Goal: Transaction & Acquisition: Purchase product/service

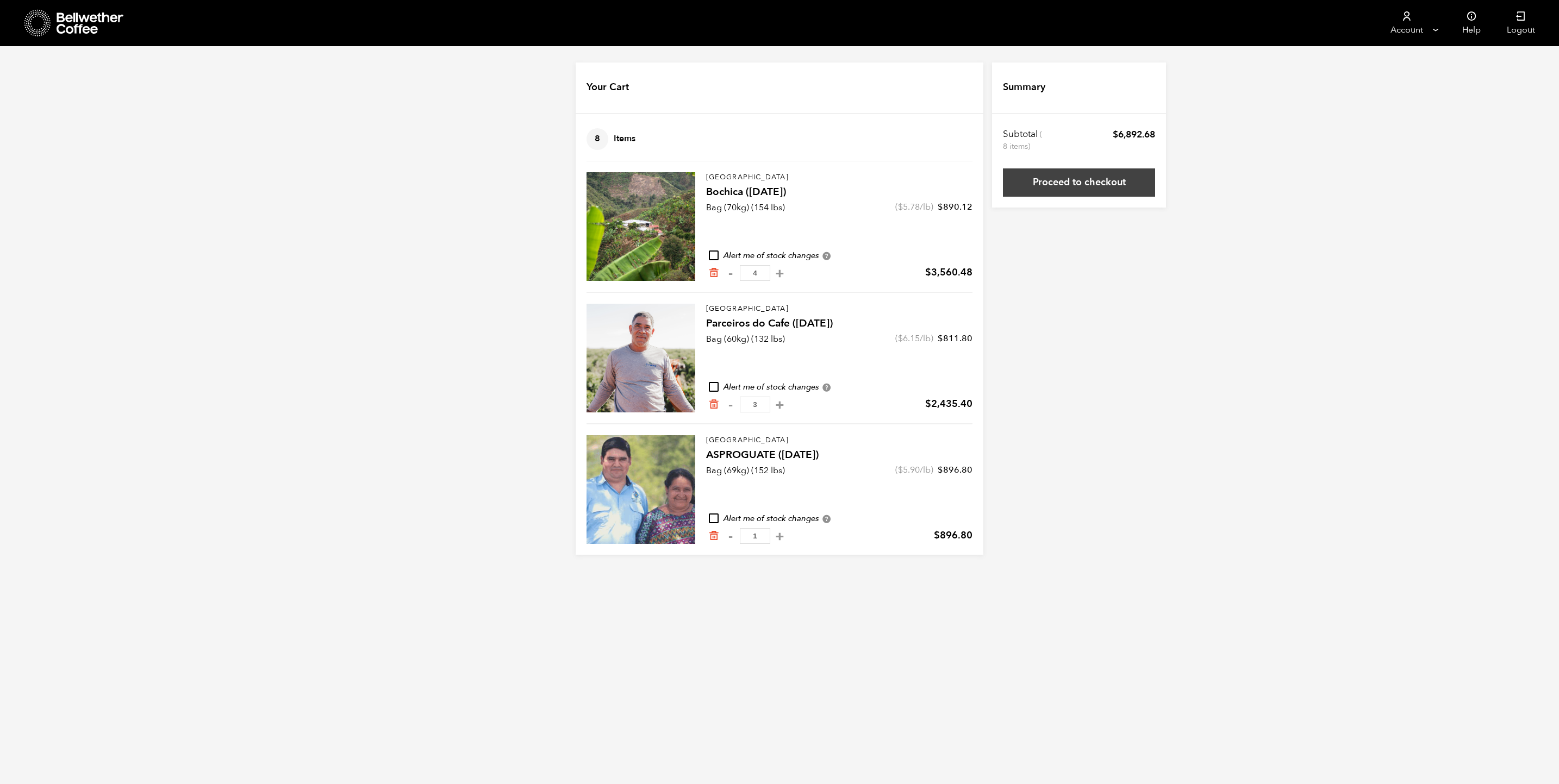
click at [1099, 188] on link "Proceed to checkout" at bounding box center [1078, 182] width 152 height 28
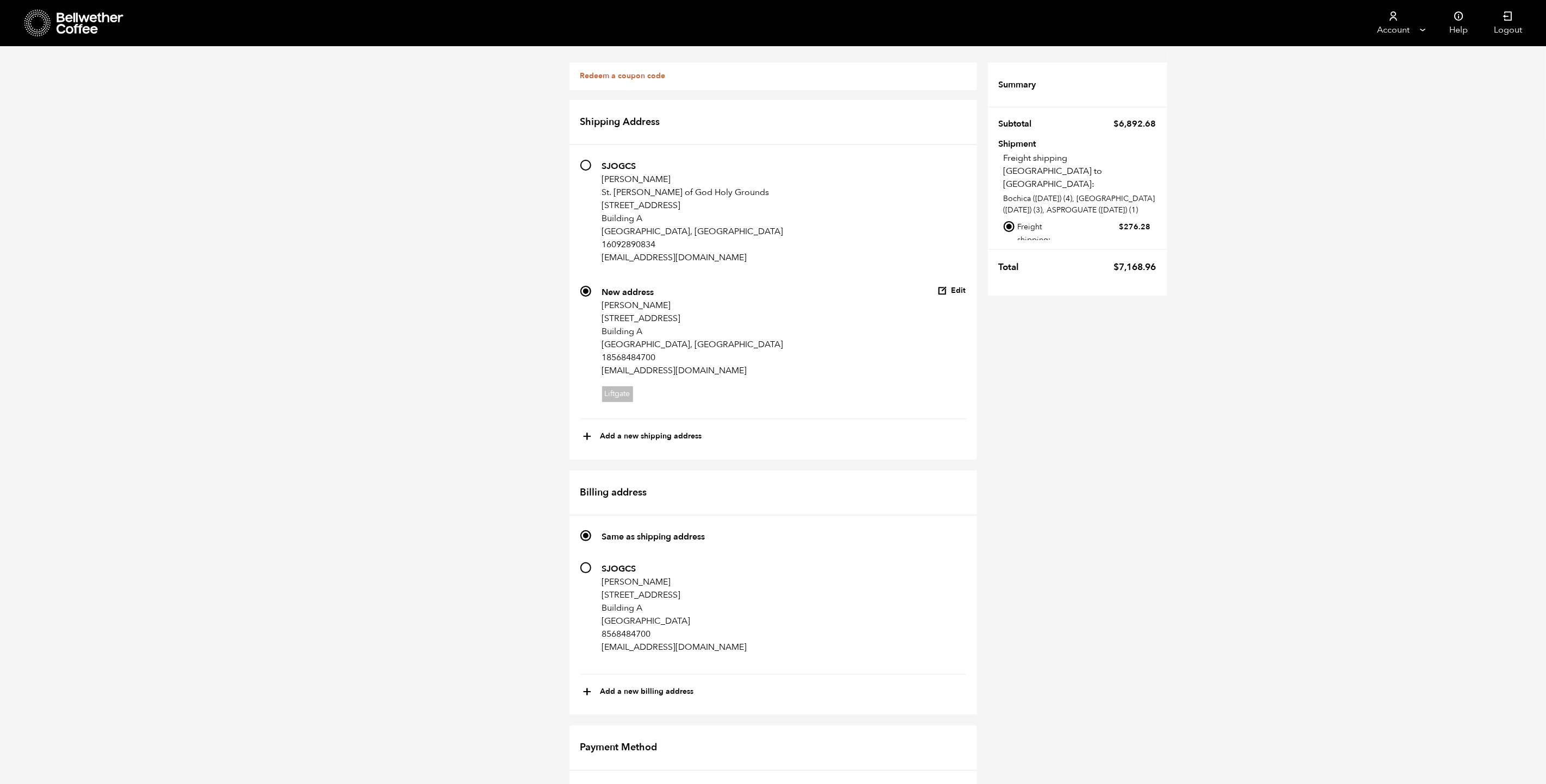
scroll to position [244, 0]
click at [1012, 255] on input "Local pickup - [GEOGRAPHIC_DATA], [GEOGRAPHIC_DATA]" at bounding box center [1009, 261] width 11 height 11
radio input "true"
click at [588, 563] on input "182 SJOGCS Cathleen Scanlon 1147 Delsea Dr Building A Westville, NJ 08093 85684…" at bounding box center [586, 568] width 11 height 11
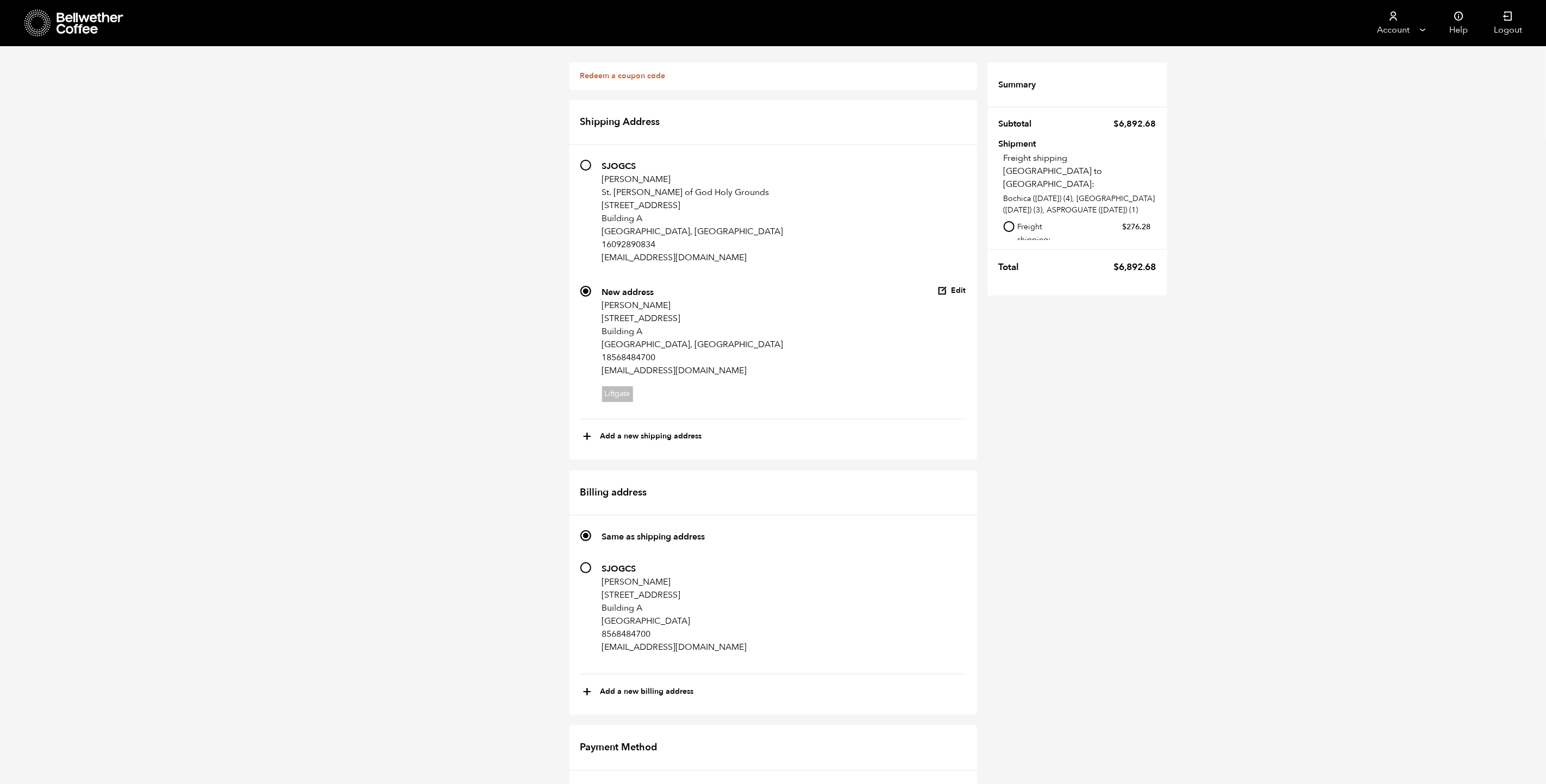
radio input "true"
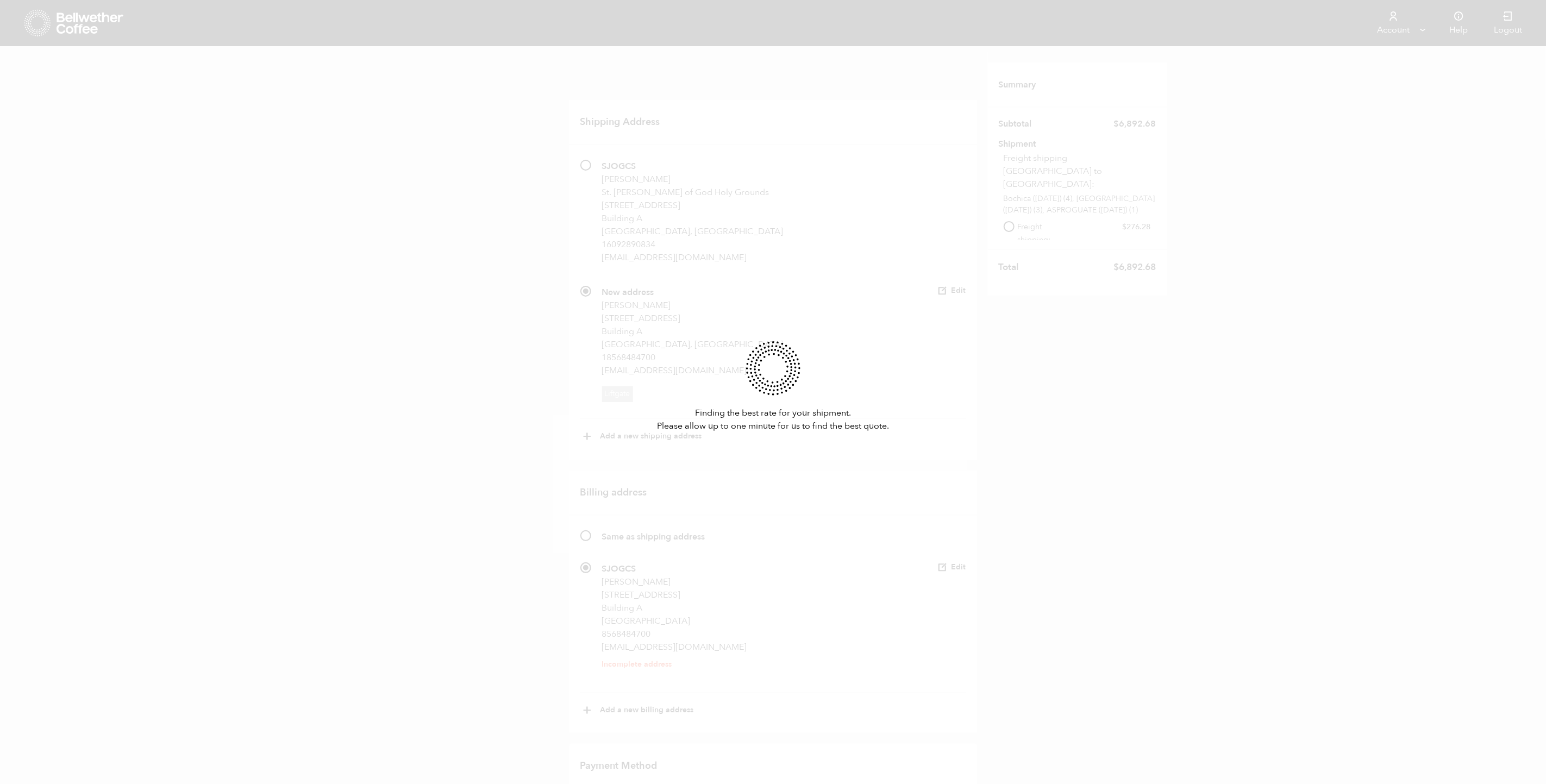
drag, startPoint x: 1245, startPoint y: 279, endPoint x: 1207, endPoint y: 276, distance: 38.1
click at [1228, 279] on div "Finding the best rate for your shipment. Please allow up to one minute for us t…" at bounding box center [773, 392] width 1546 height 784
click at [346, 157] on div "Finding the best rate for your shipment. Please allow up to one minute for us t…" at bounding box center [773, 392] width 1546 height 784
drag, startPoint x: 346, startPoint y: 157, endPoint x: 320, endPoint y: 249, distance: 95.6
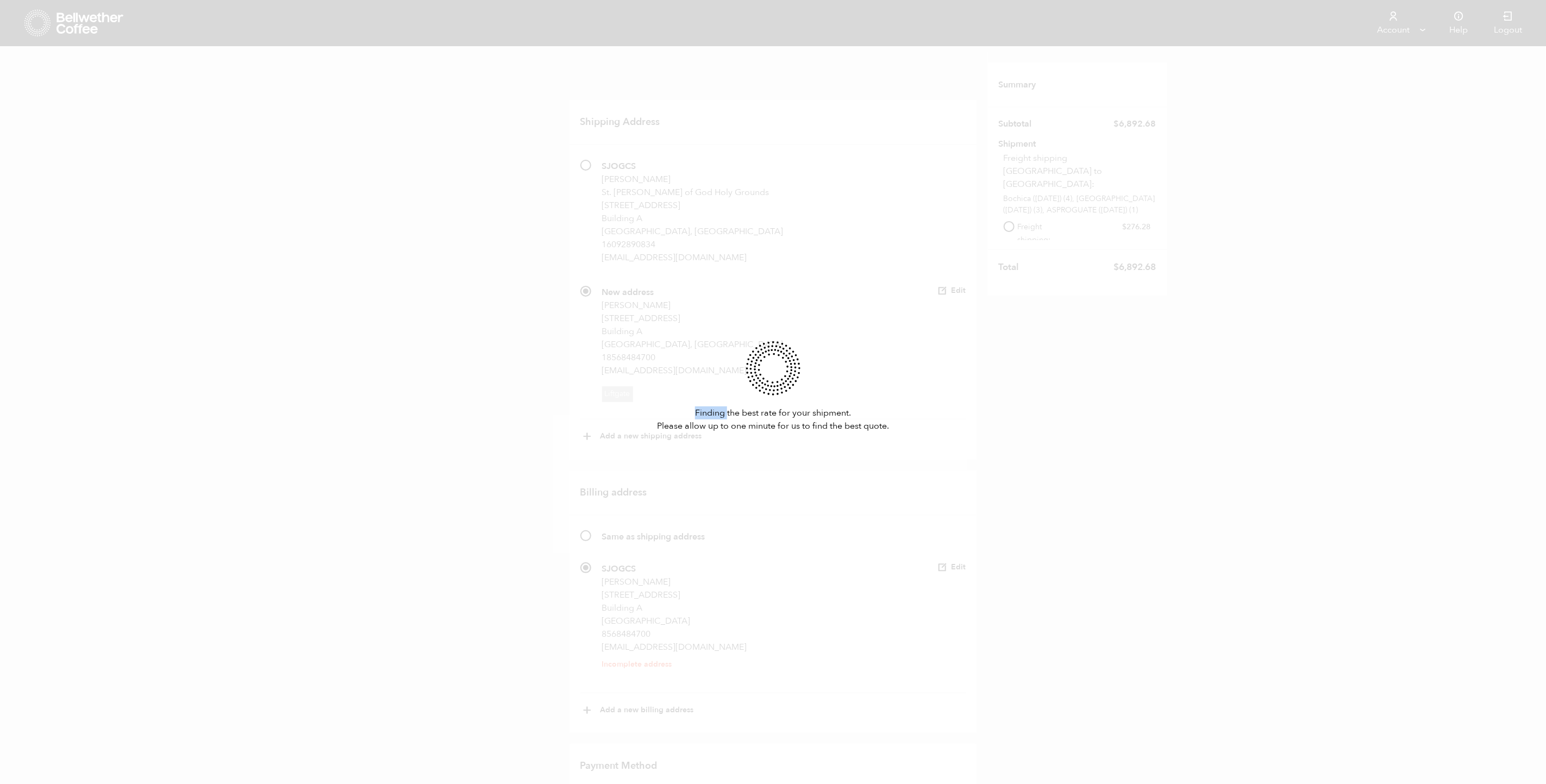
click at [320, 249] on div "Finding the best rate for your shipment. Please allow up to one minute for us t…" at bounding box center [773, 392] width 1546 height 784
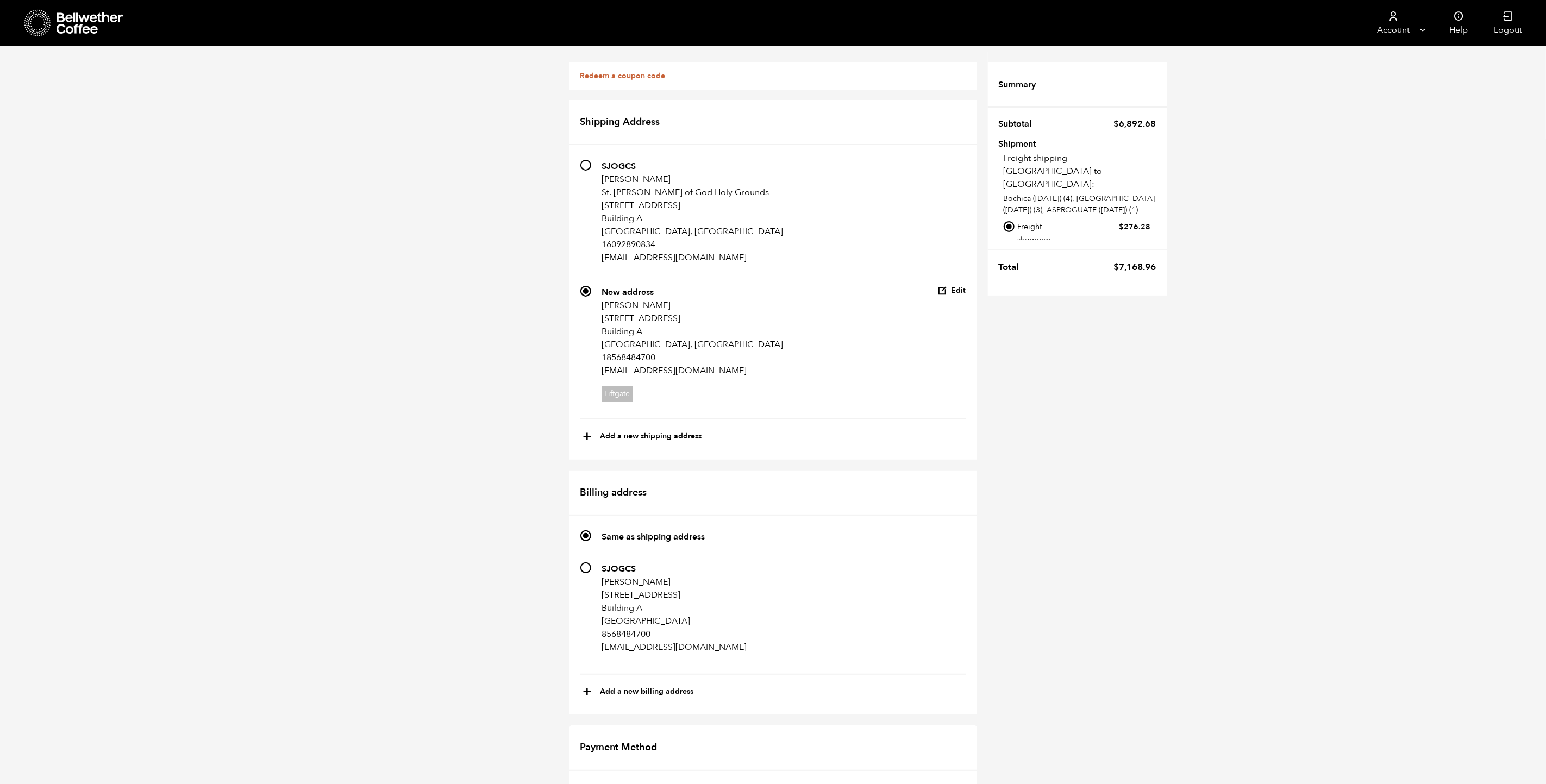
click at [1010, 255] on input "Local pickup - [GEOGRAPHIC_DATA], [GEOGRAPHIC_DATA]" at bounding box center [1009, 261] width 11 height 11
radio input "true"
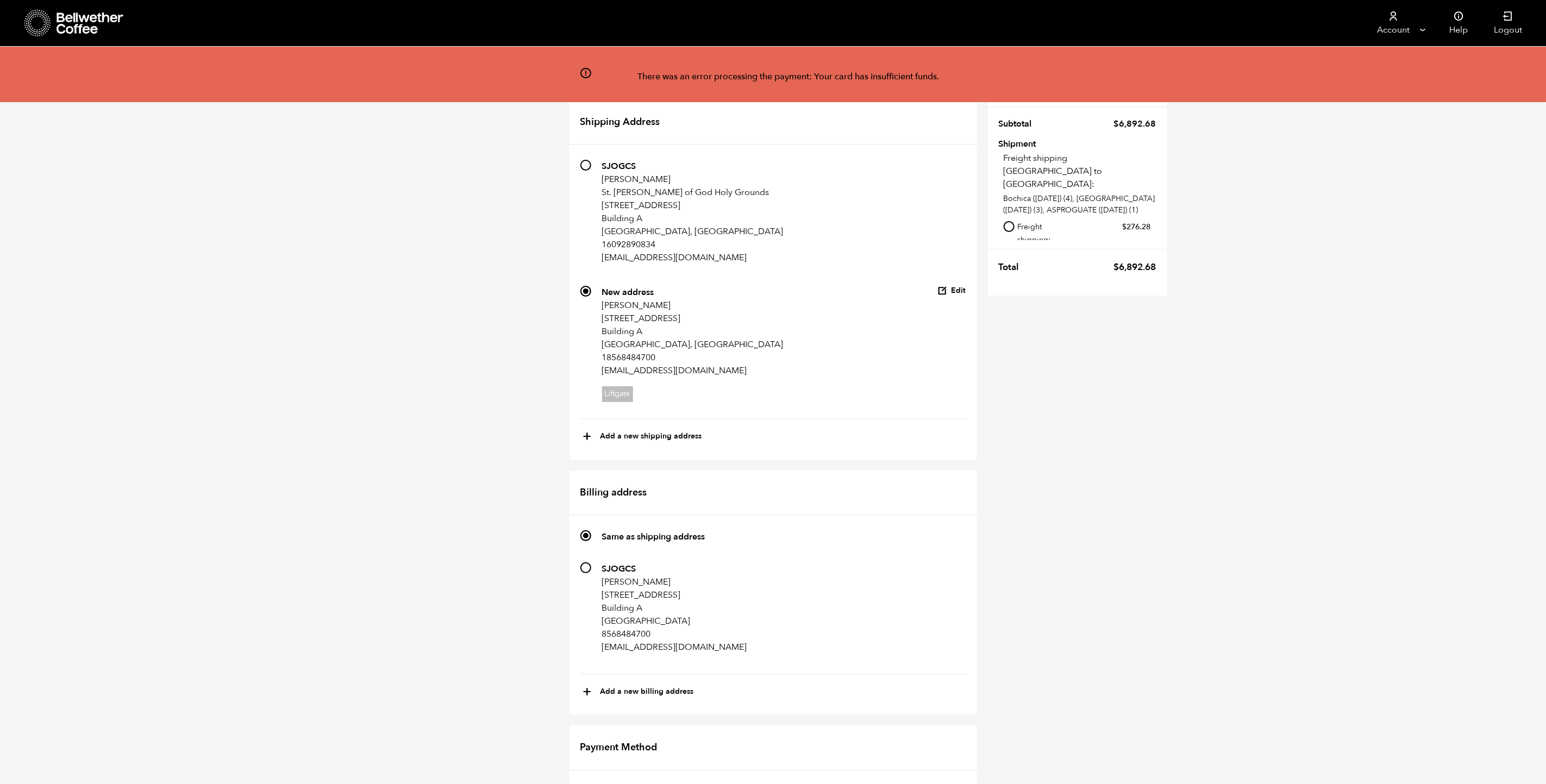
click at [1127, 410] on div "Redeem a coupon code If you have a coupon code, please apply it below. Apply co…" at bounding box center [773, 723] width 1546 height 1354
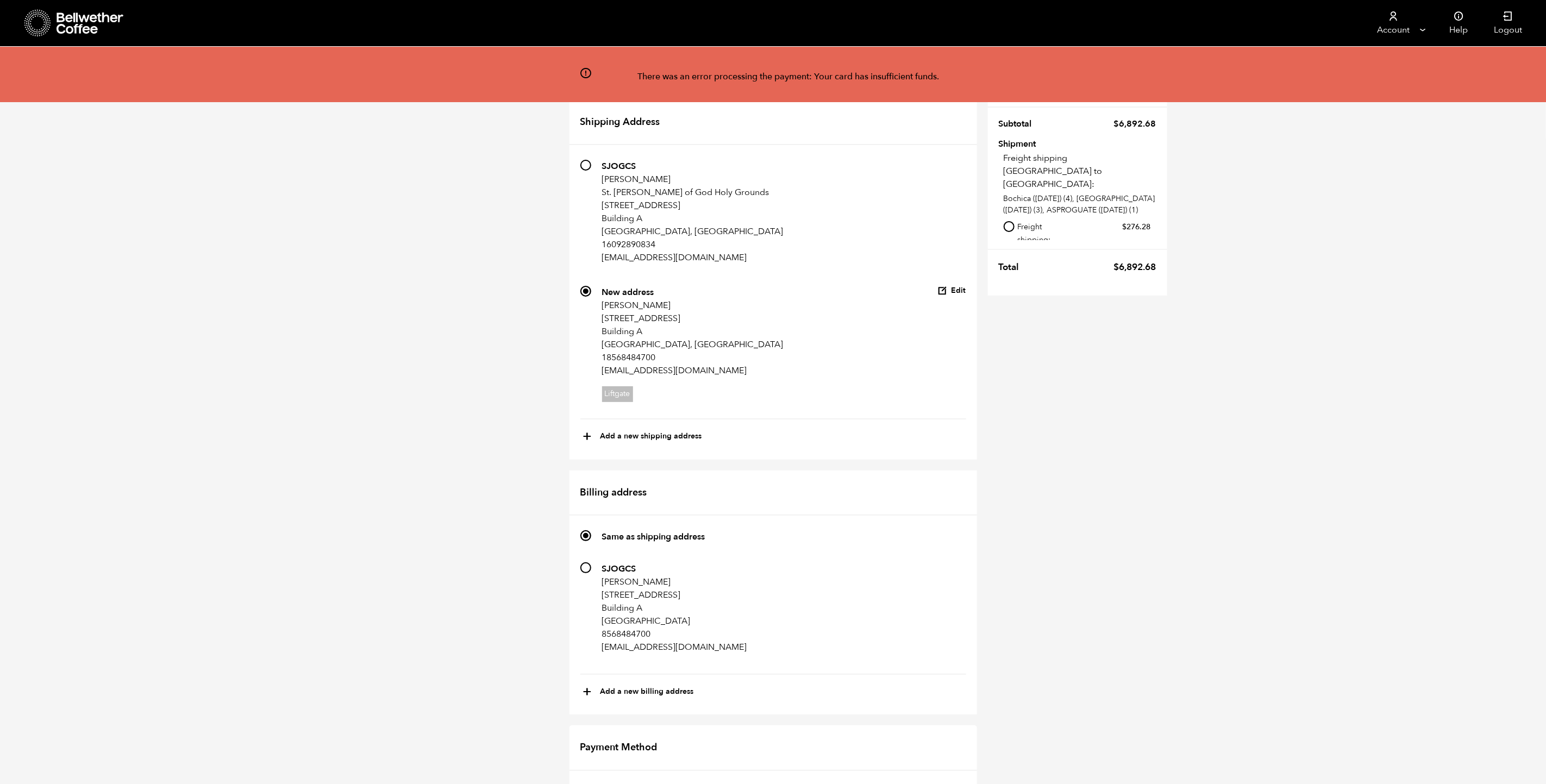
radio input "true"
checkbox input "true"
